Goal: Browse casually

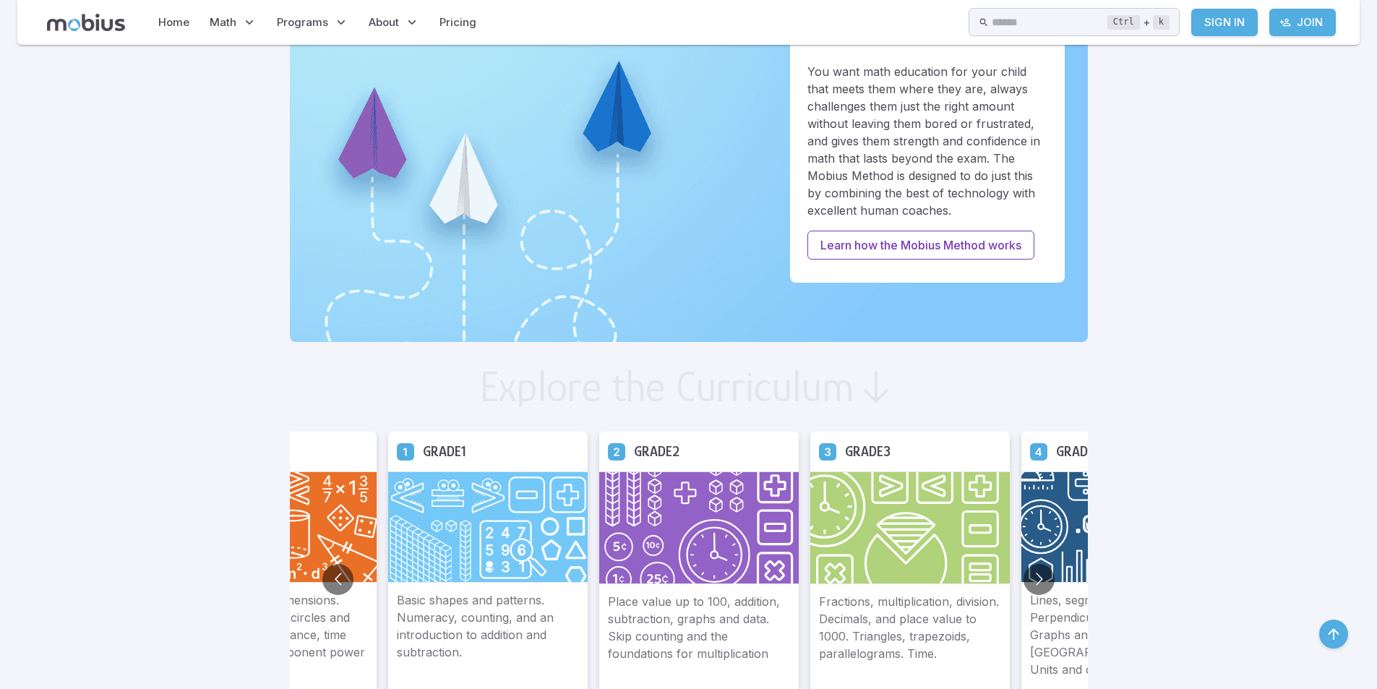
scroll to position [723, 0]
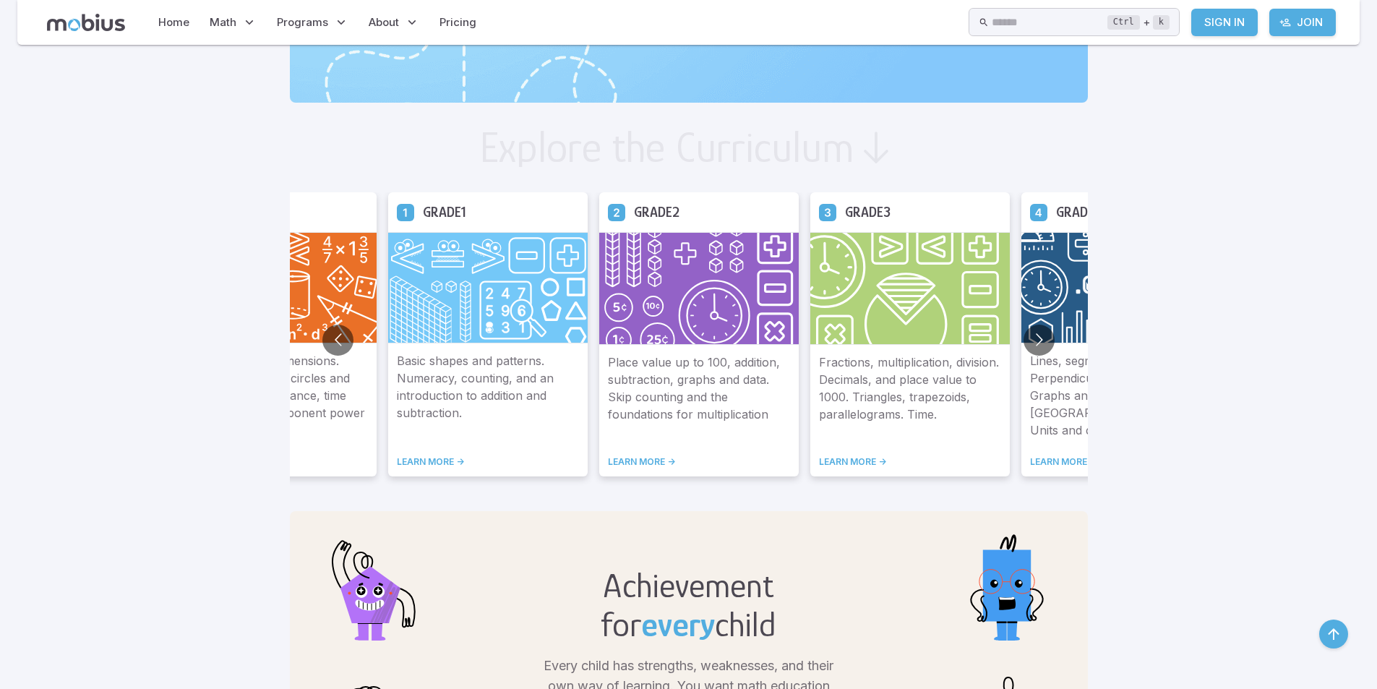
click at [1041, 254] on img at bounding box center [1121, 287] width 200 height 111
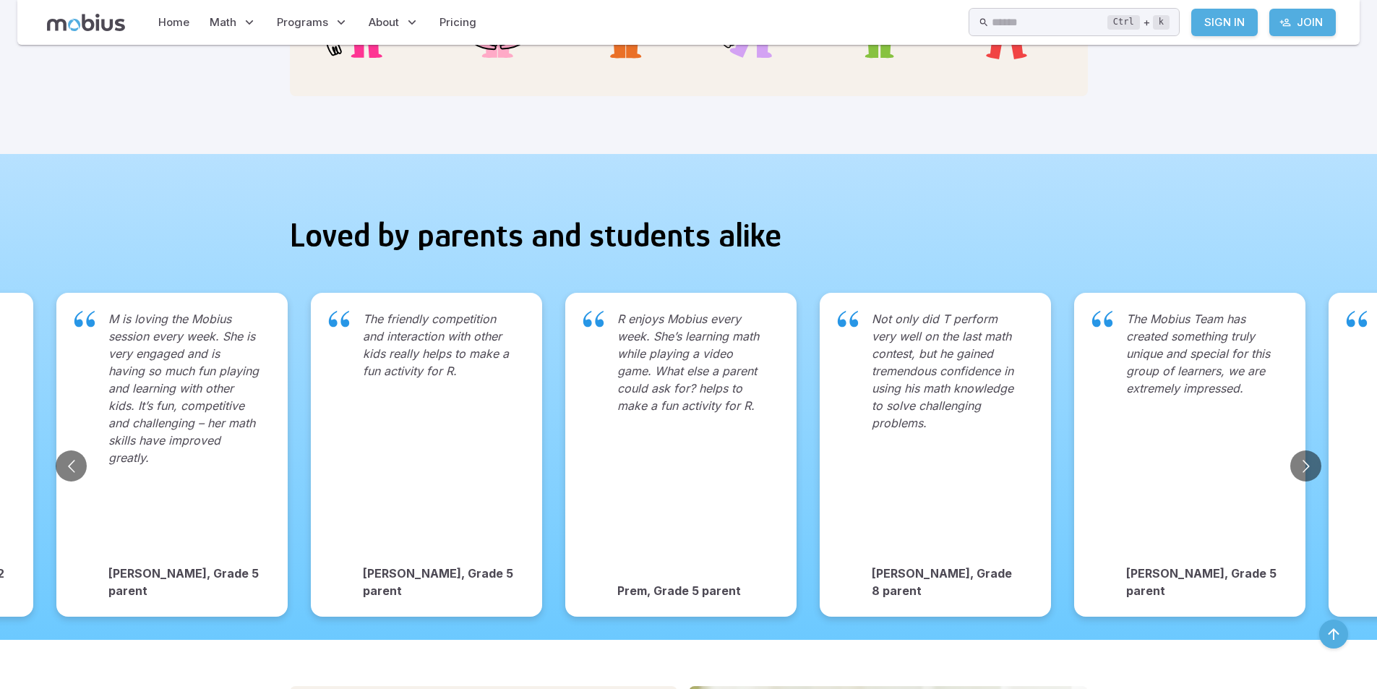
scroll to position [1663, 0]
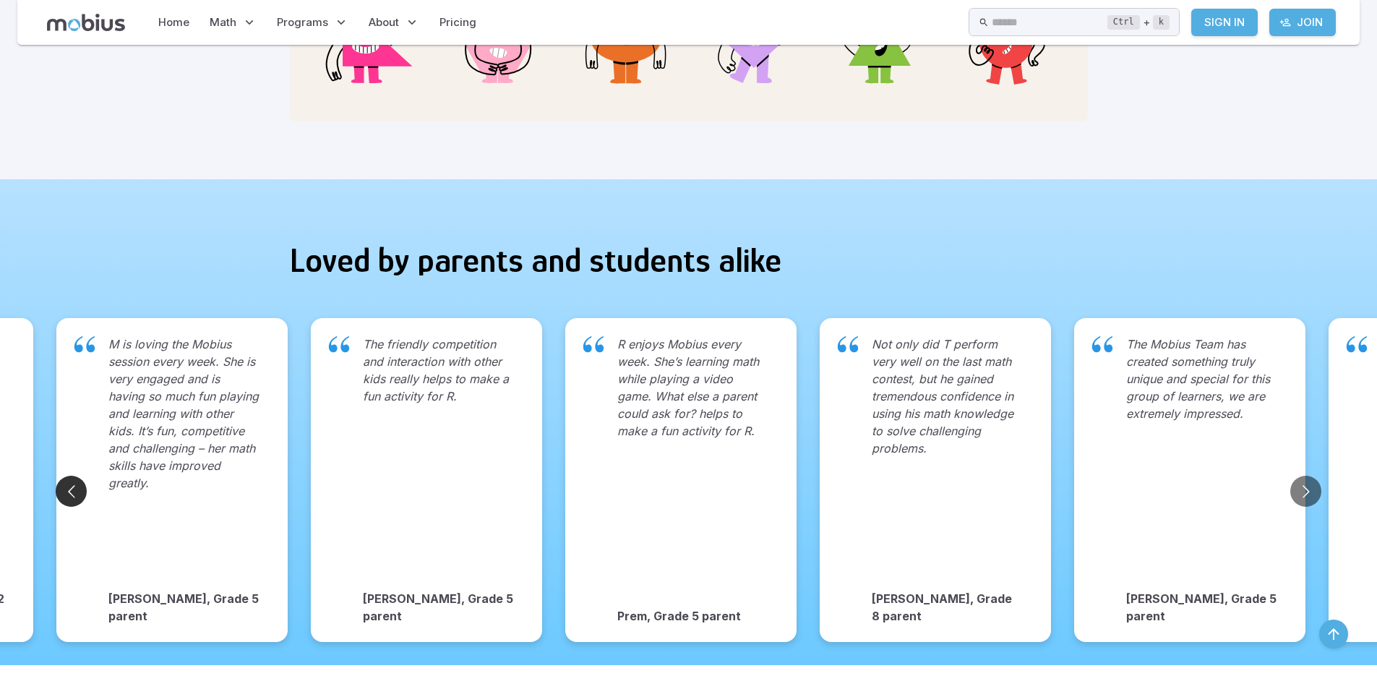
click at [82, 479] on button "Go to previous slide" at bounding box center [71, 491] width 31 height 31
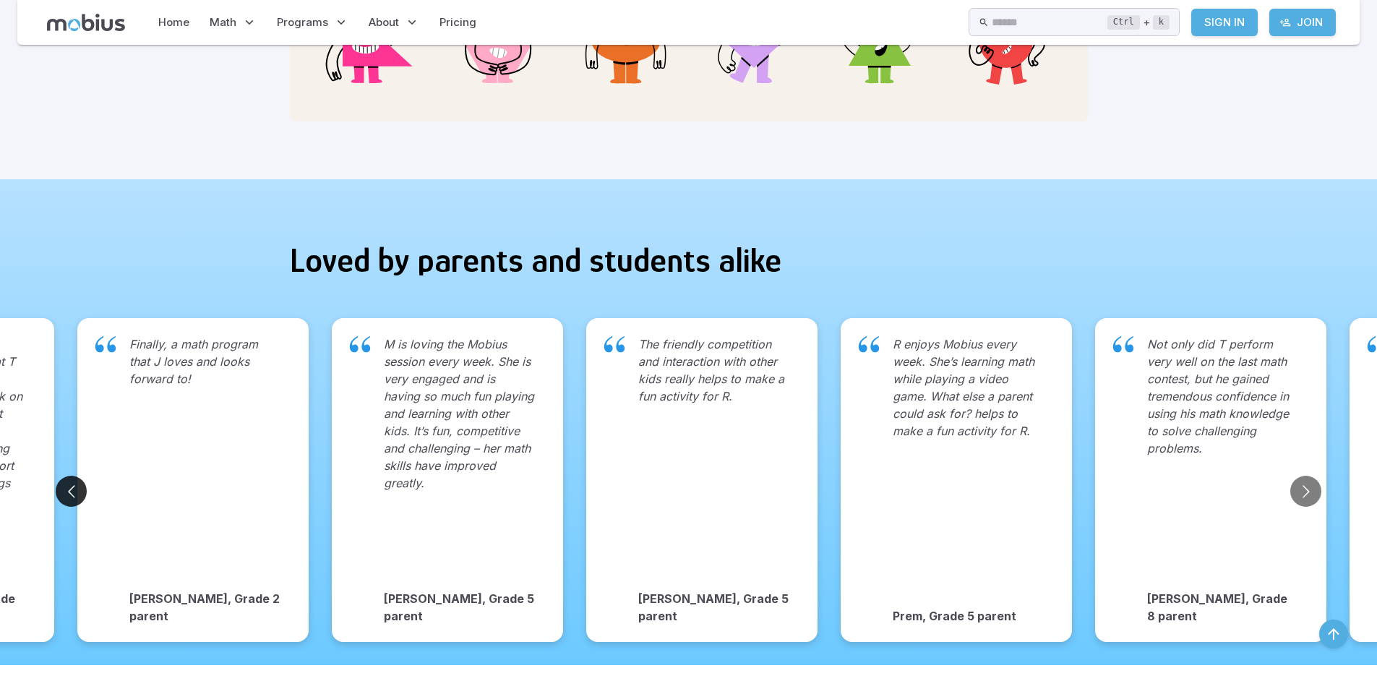
click at [69, 479] on button "Go to previous slide" at bounding box center [71, 491] width 31 height 31
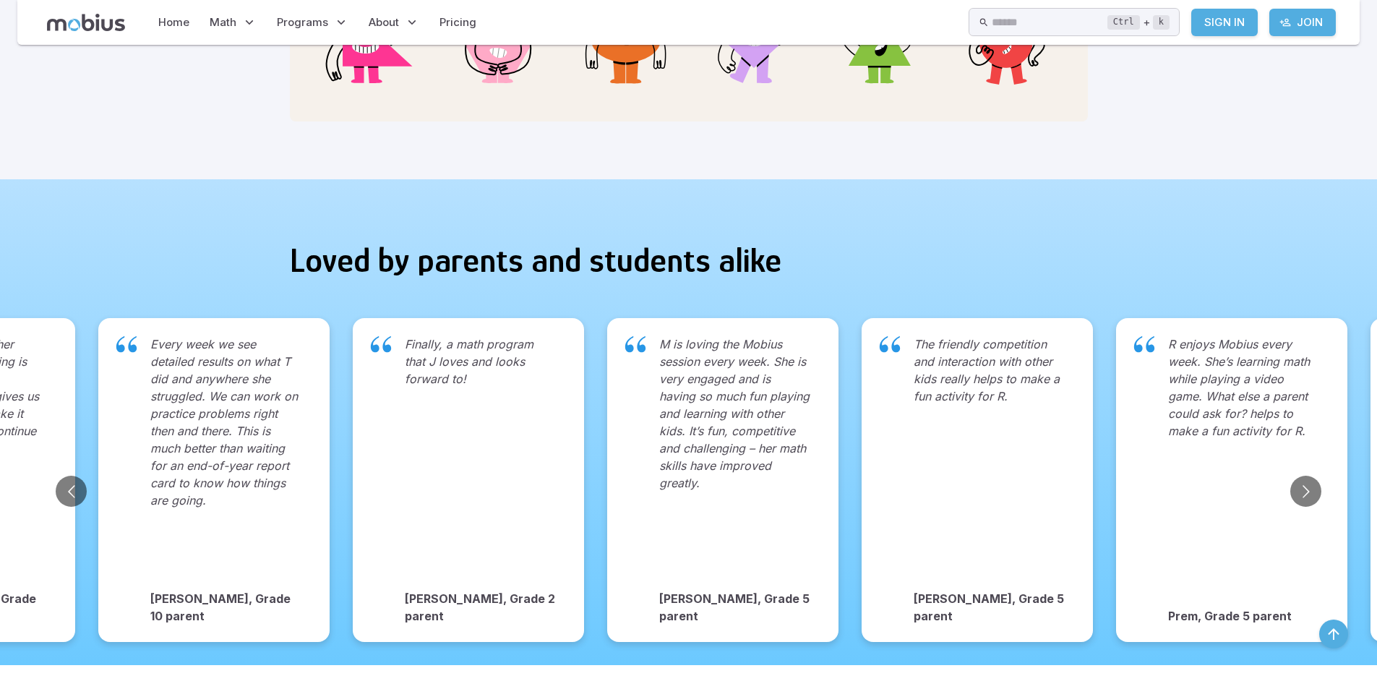
click at [78, 476] on button "Go to previous slide" at bounding box center [71, 491] width 31 height 31
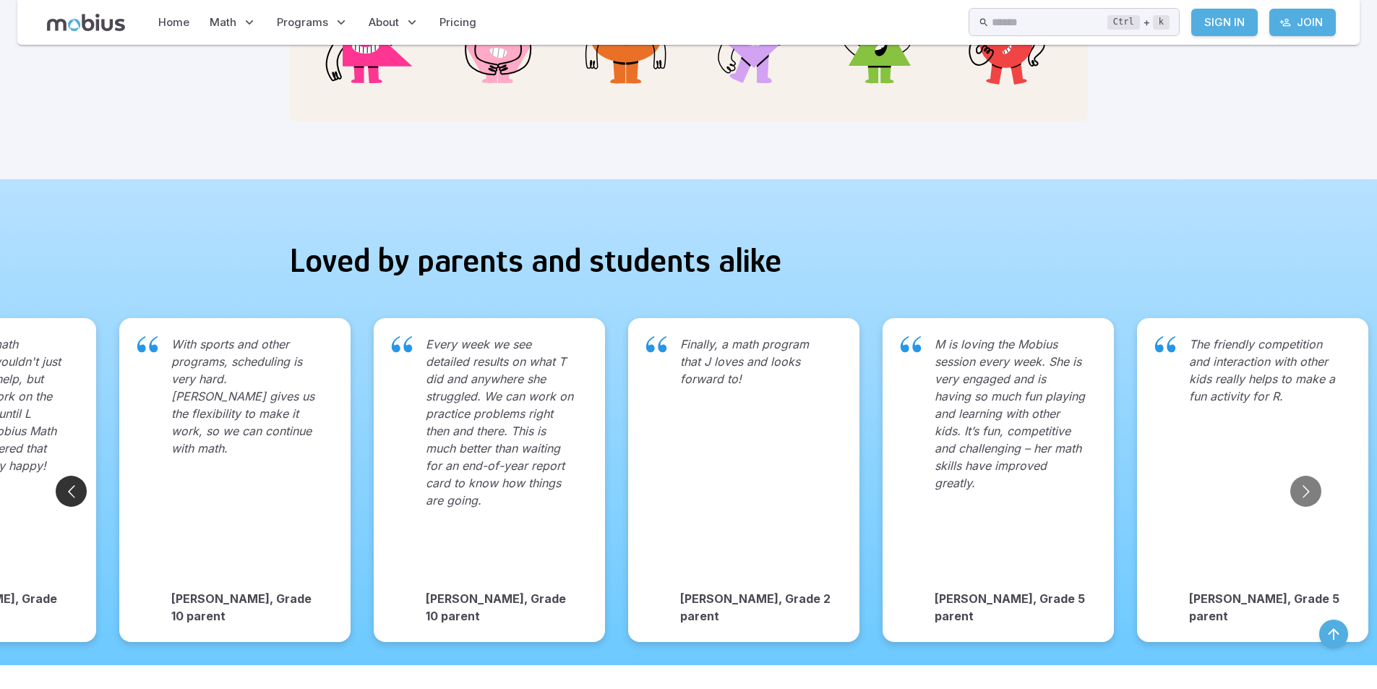
click at [78, 476] on button "Go to previous slide" at bounding box center [71, 491] width 31 height 31
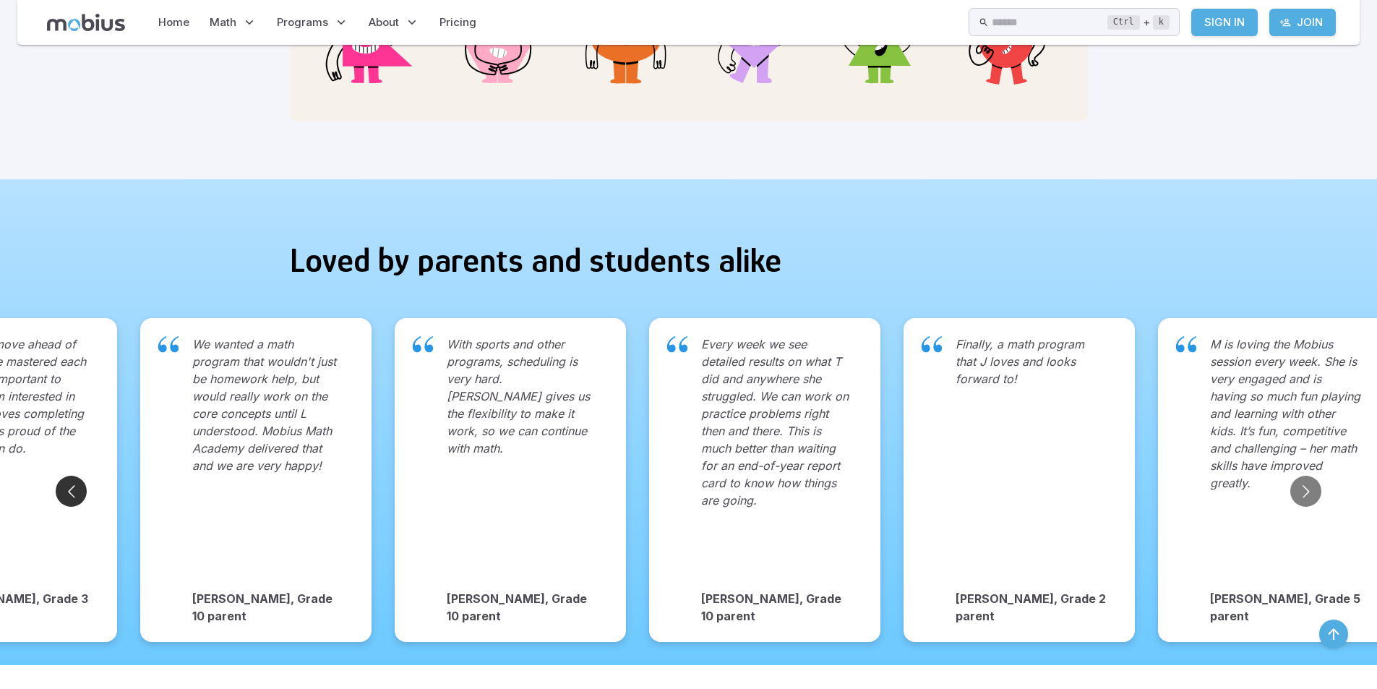
click at [78, 476] on button "Go to previous slide" at bounding box center [71, 491] width 31 height 31
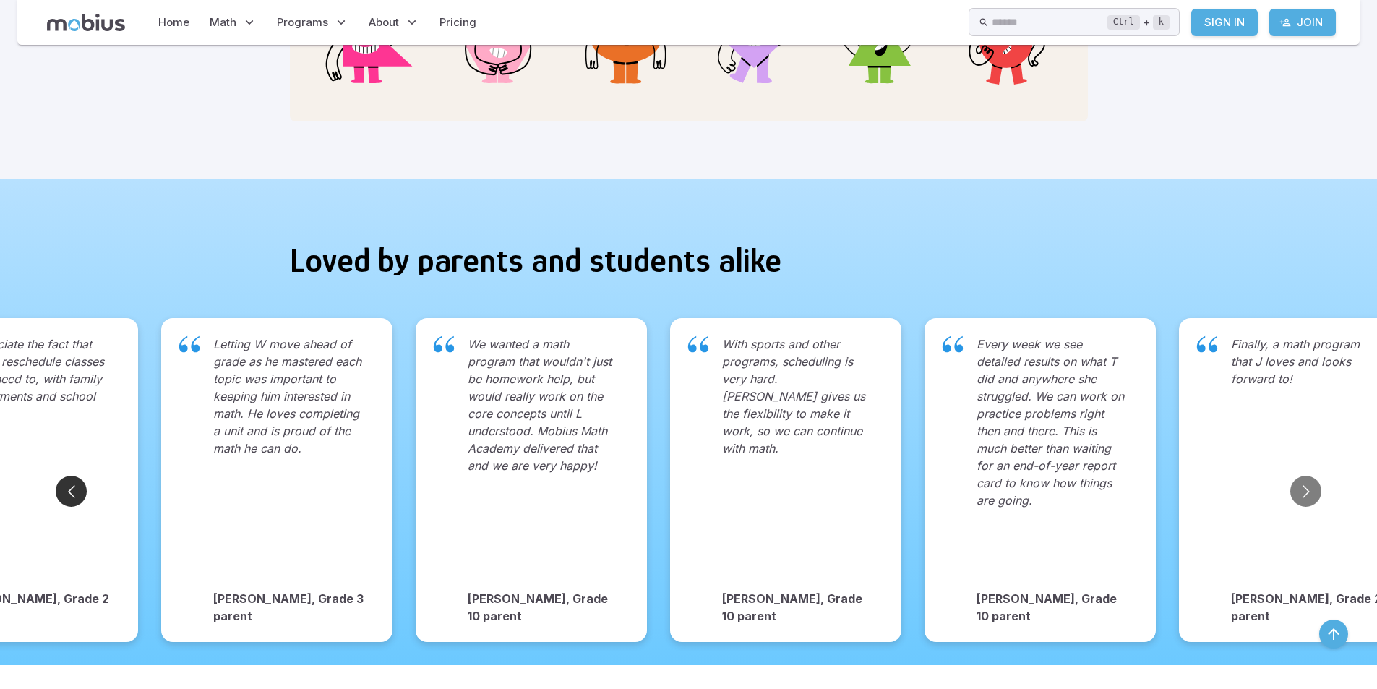
click at [78, 476] on button "Go to previous slide" at bounding box center [71, 491] width 31 height 31
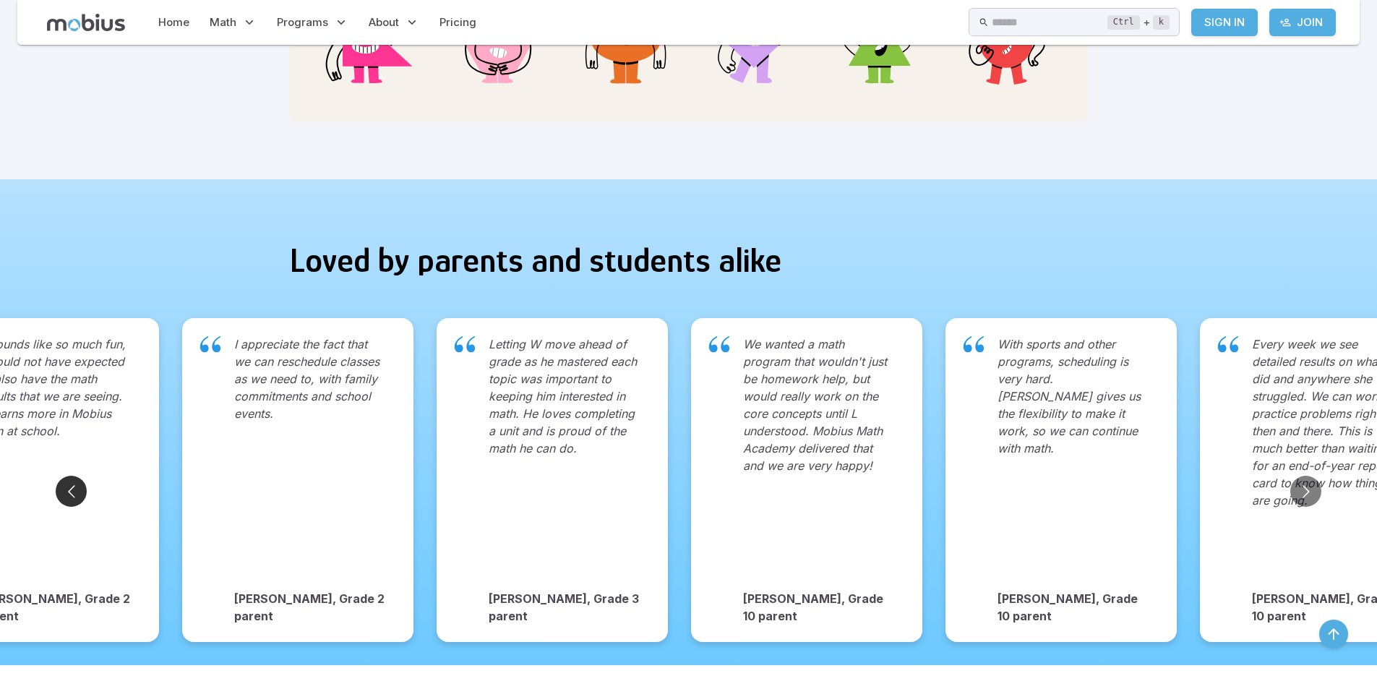
click at [78, 476] on button "Go to previous slide" at bounding box center [71, 491] width 31 height 31
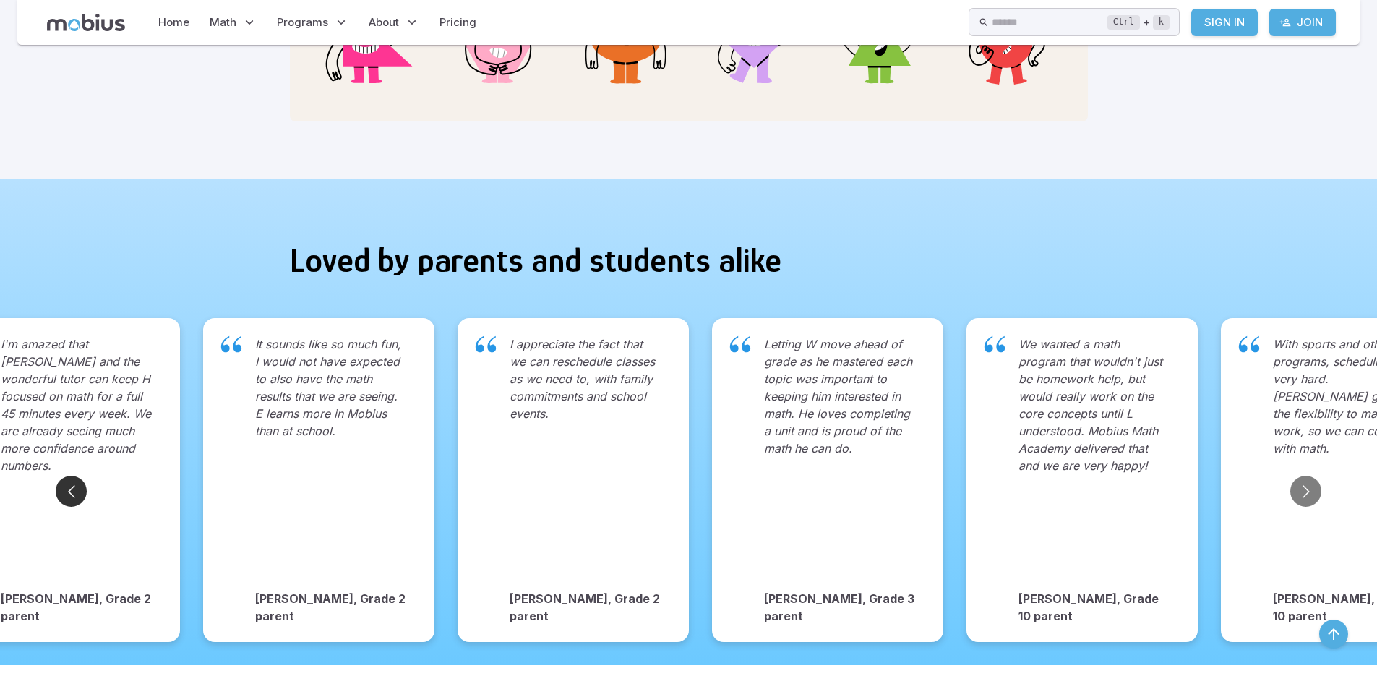
click at [78, 476] on button "Go to previous slide" at bounding box center [71, 491] width 31 height 31
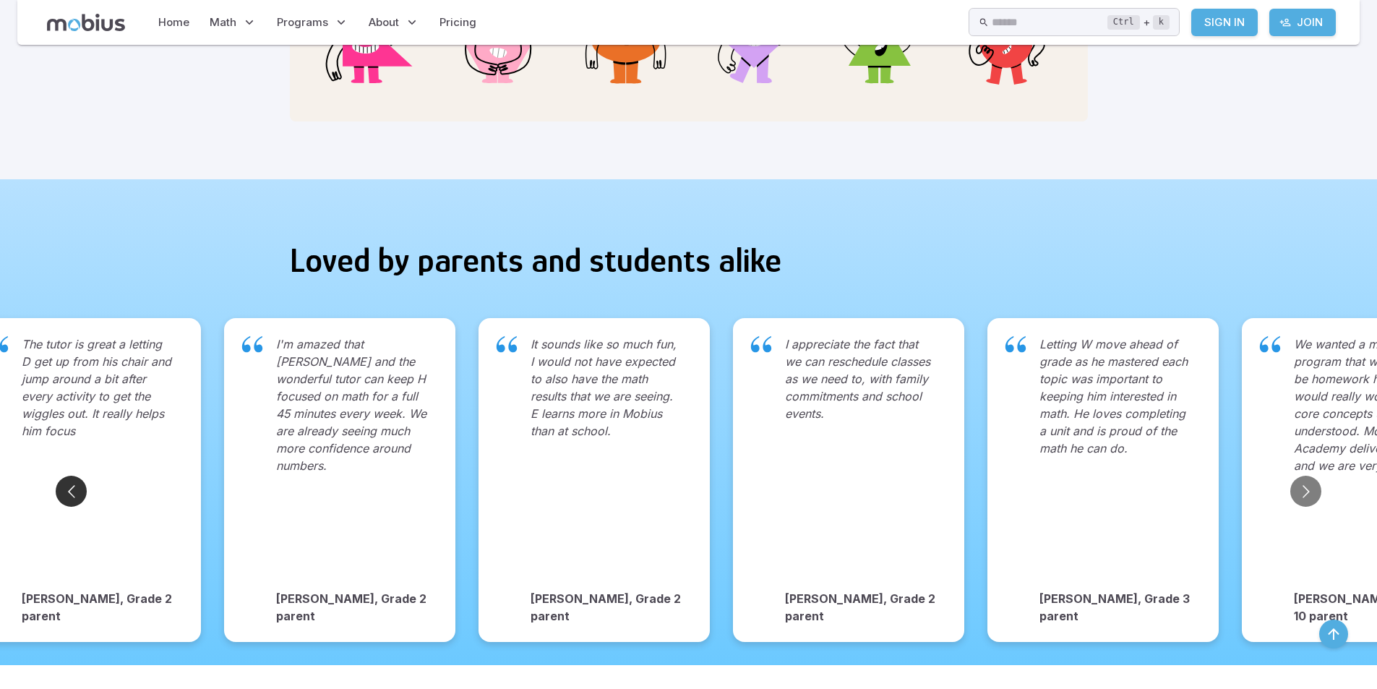
click at [78, 476] on button "Go to previous slide" at bounding box center [71, 491] width 31 height 31
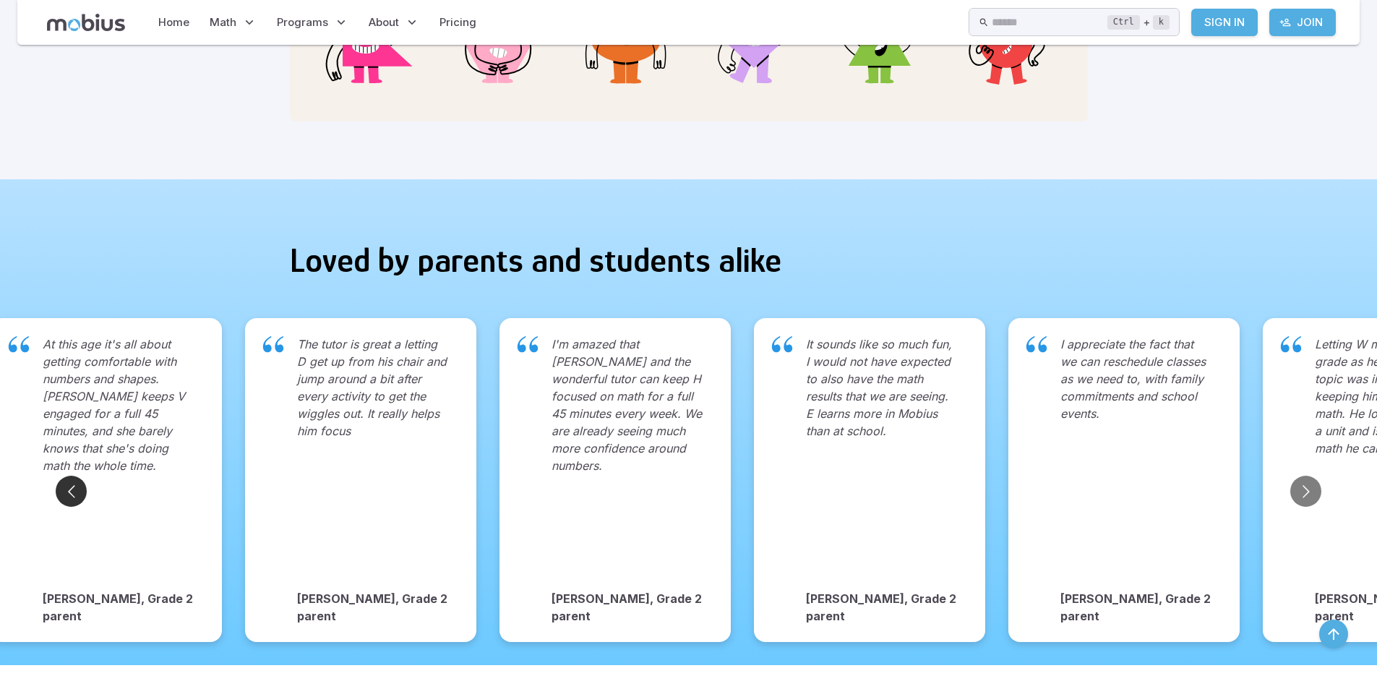
click at [78, 476] on button "Go to previous slide" at bounding box center [71, 491] width 31 height 31
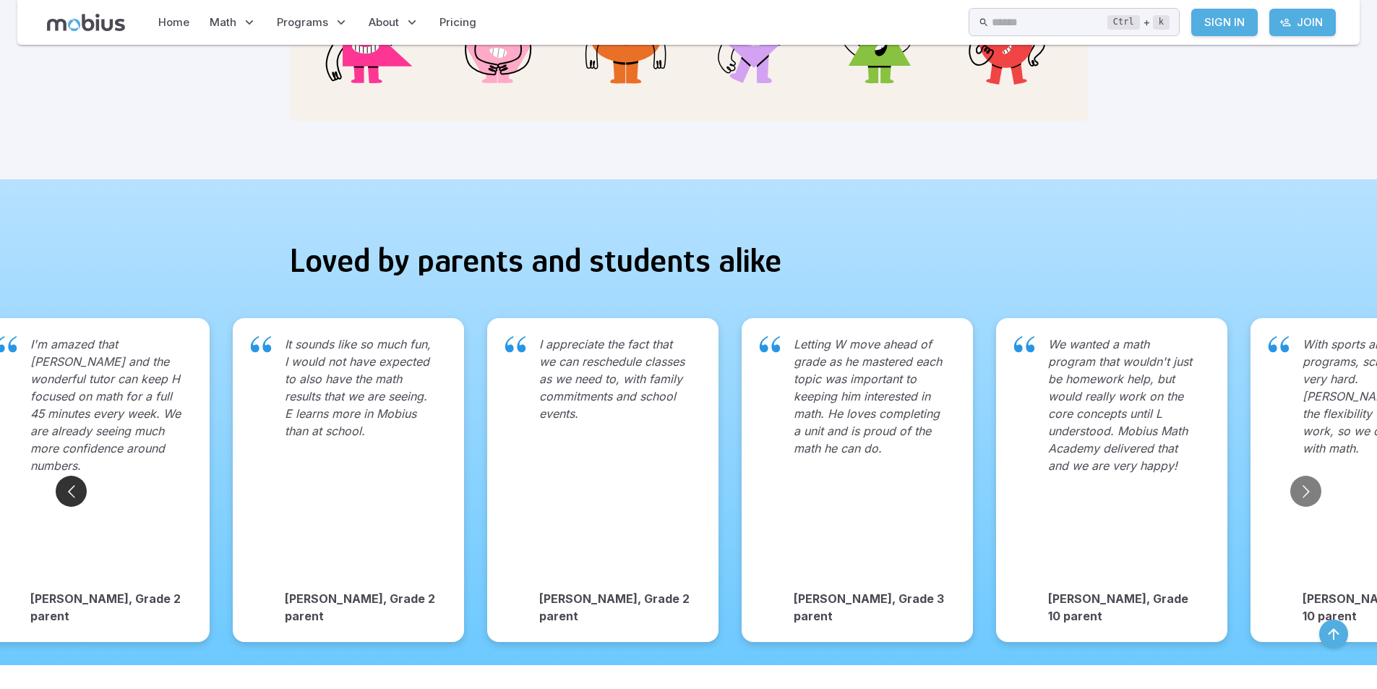
click at [78, 476] on button "Go to previous slide" at bounding box center [71, 491] width 31 height 31
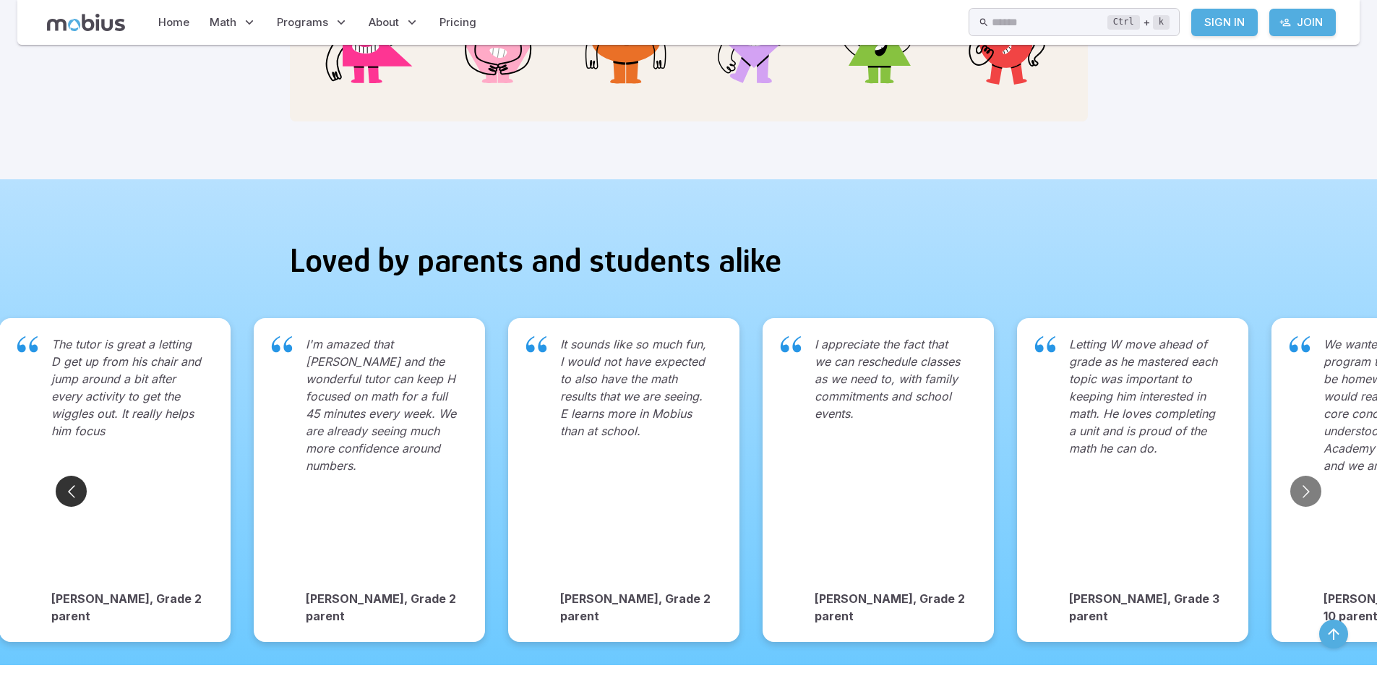
click at [78, 476] on button "Go to previous slide" at bounding box center [71, 491] width 31 height 31
